Goal: Manage account settings

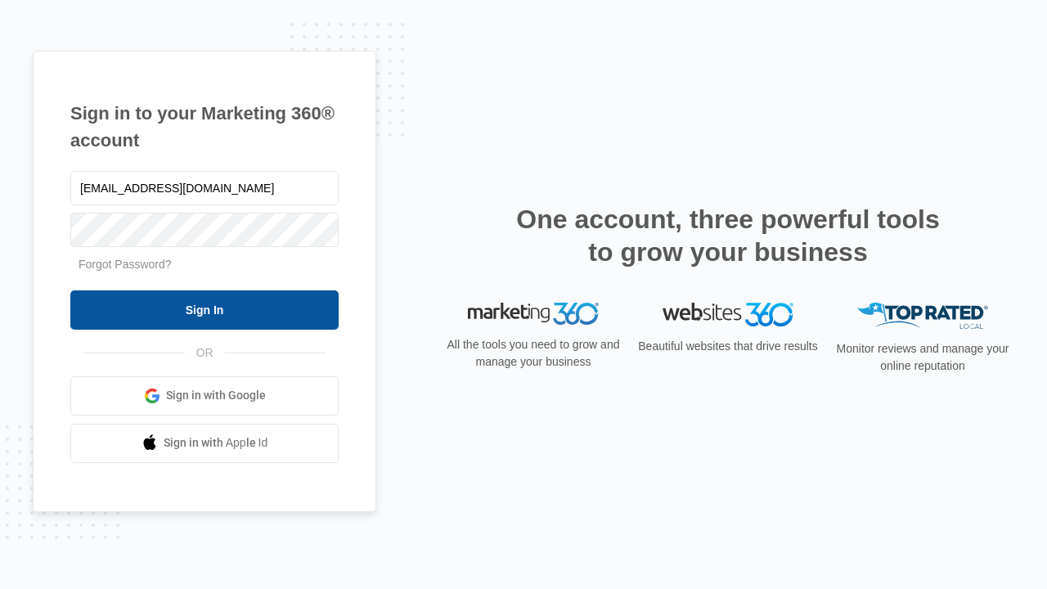
click at [205, 309] on input "Sign In" at bounding box center [204, 309] width 268 height 39
